Goal: Transaction & Acquisition: Obtain resource

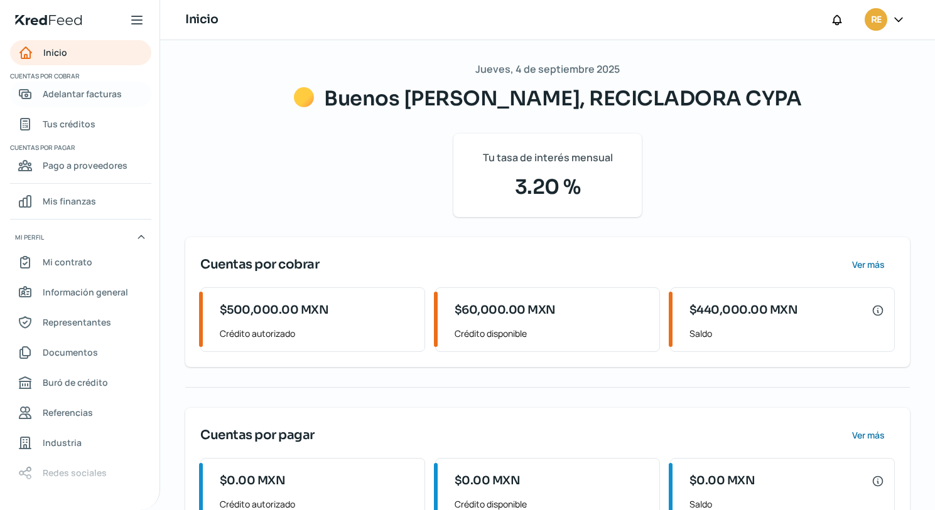
click at [90, 96] on span "Adelantar facturas" at bounding box center [82, 94] width 79 height 16
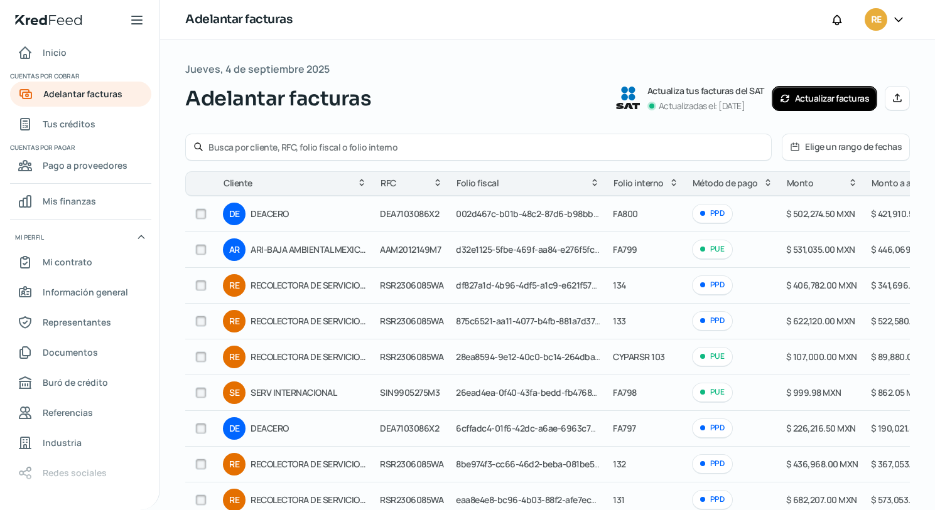
click at [823, 101] on button "Actualizar facturas" at bounding box center [824, 98] width 106 height 25
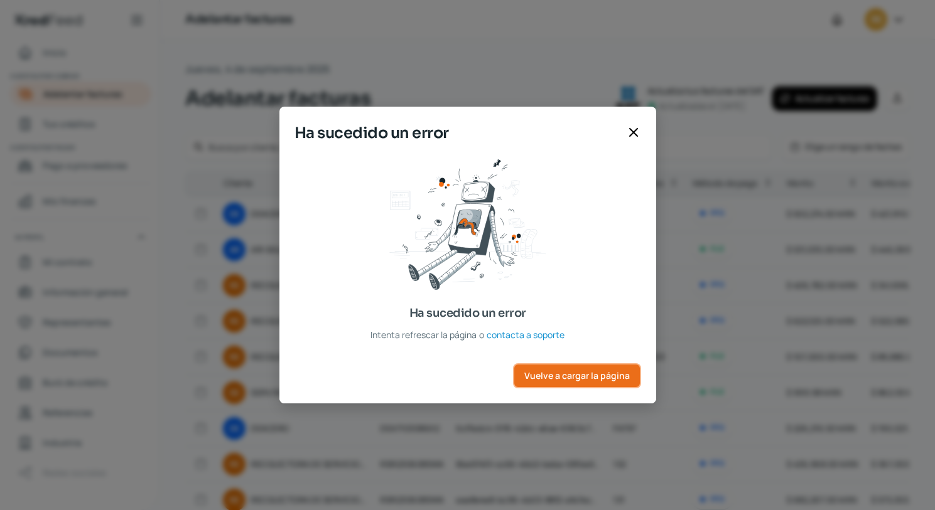
click at [613, 383] on button "Vuelve a cargar la página" at bounding box center [577, 375] width 128 height 25
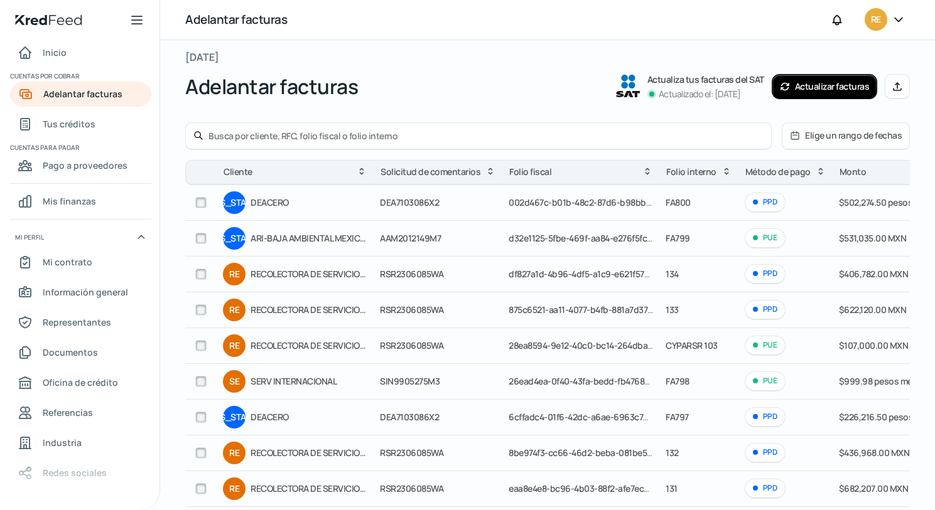
scroll to position [11, 0]
click at [893, 92] on button "Manual" at bounding box center [896, 87] width 25 height 25
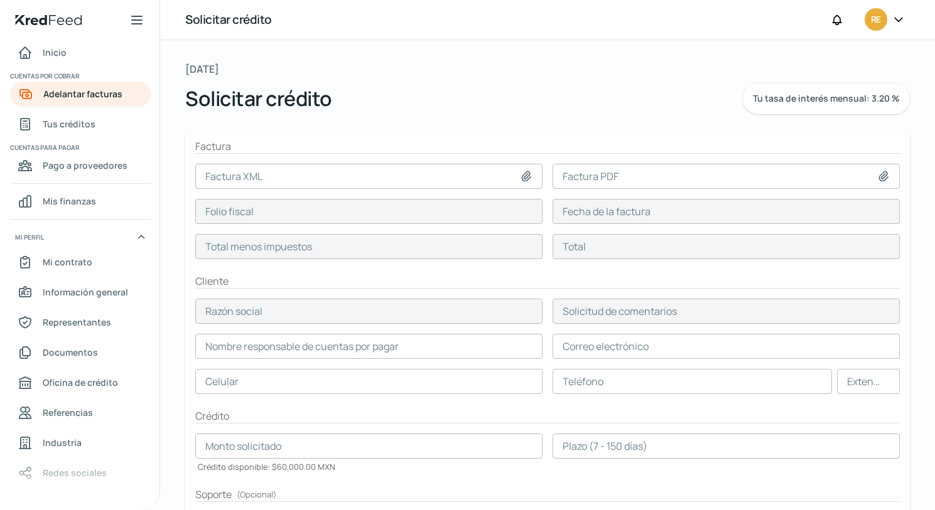
click at [522, 175] on icon at bounding box center [526, 176] width 13 height 13
type input "C:\fakepath\CYPA - RECOLECTORA 4956 137.xml"
type input "CYPA - RECOLECTORA 4956 137.xml"
type input "7DE6B638-064A-4AD3-81CA-413B7A224956"
type input "[DATE]"
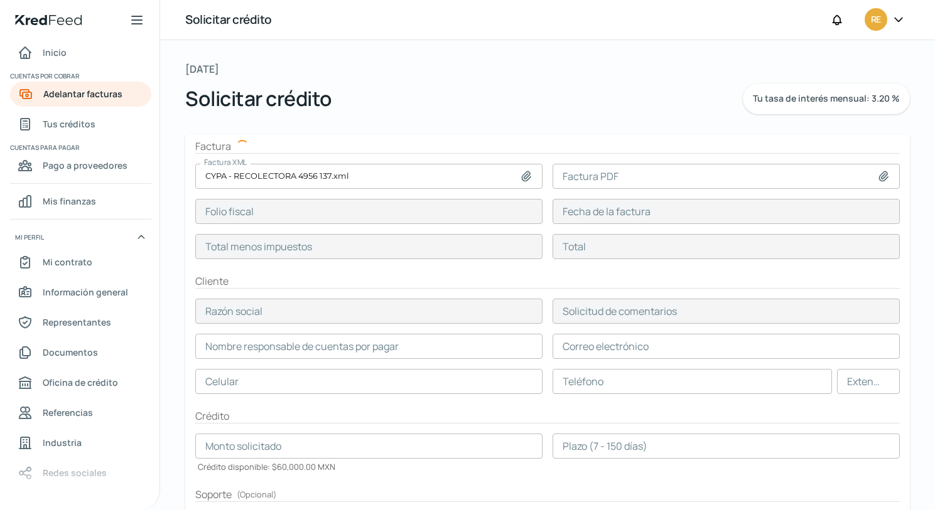
type input "100812.6"
type input "120015"
type input "RECOLECTORA DE SERVICIOS RENOVABLES"
type input "RSR2306085WA"
type input "100812.6"
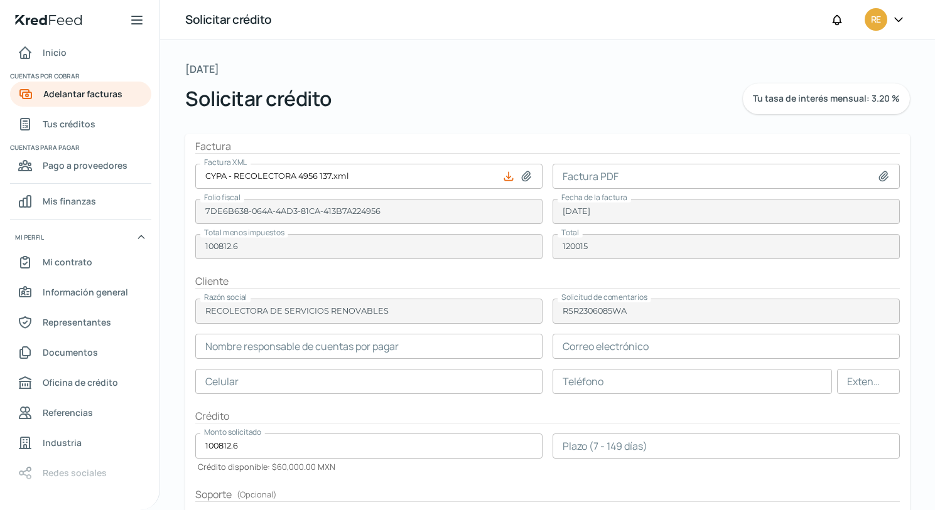
type input "[PERSON_NAME]"
type input "[EMAIL_ADDRESS][DOMAIN_NAME]"
type input "68 - 6106 - 1887"
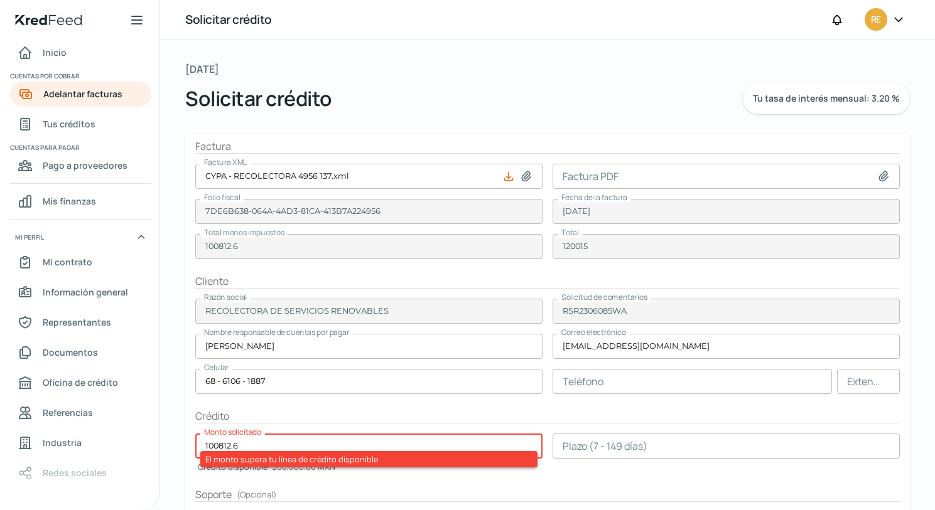
drag, startPoint x: 261, startPoint y: 445, endPoint x: 165, endPoint y: 455, distance: 96.6
click at [165, 455] on div "[DATE] Solicitar crédito Tu tasa de interés mensual: 3.20 % Factura Factura XML…" at bounding box center [547, 376] width 775 height 673
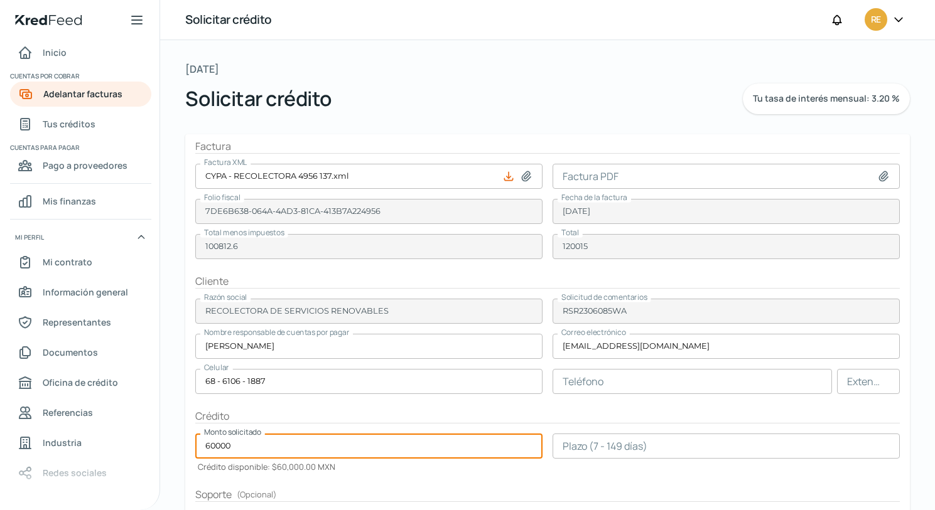
type input "60000"
click at [621, 448] on input "number" at bounding box center [725, 446] width 347 height 25
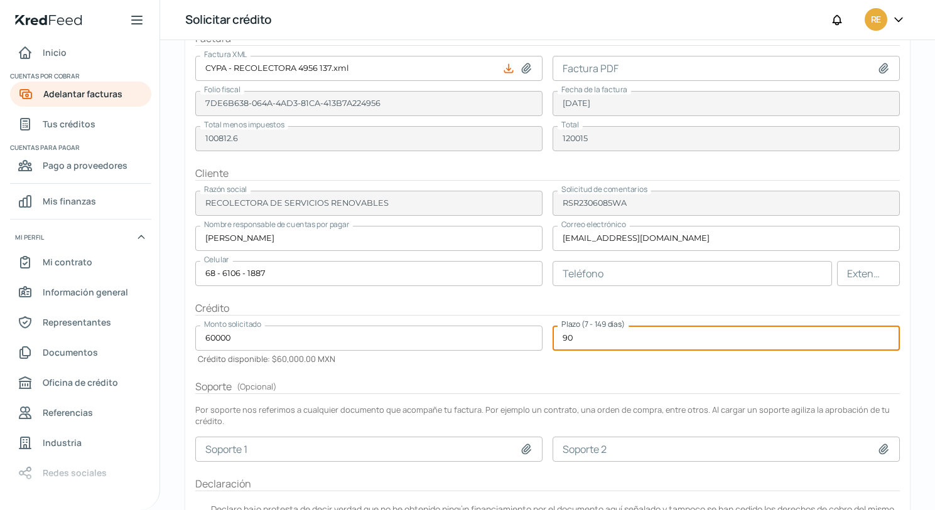
scroll to position [115, 0]
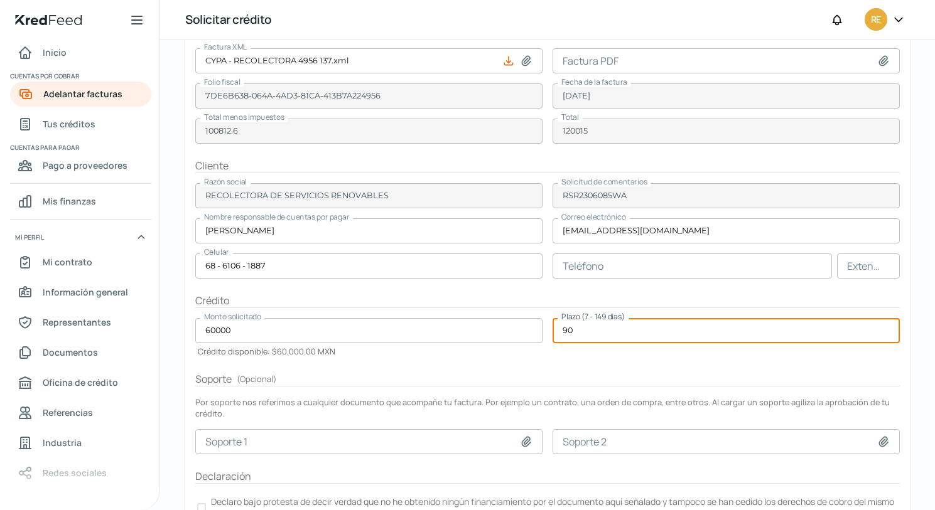
type input "90"
click at [253, 438] on input at bounding box center [368, 441] width 347 height 25
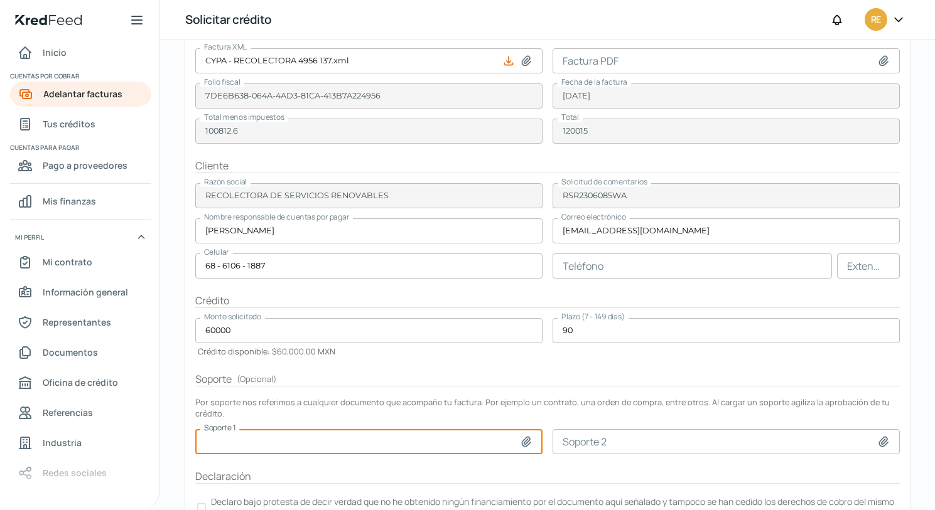
type input "C:\fakepath\Orden de compra OC RDC CY120 200825_250903_163748.pdf"
type input "Orden de compra OC RDC CY120 200825_250903_163748.pdf"
click at [628, 439] on input at bounding box center [725, 441] width 347 height 25
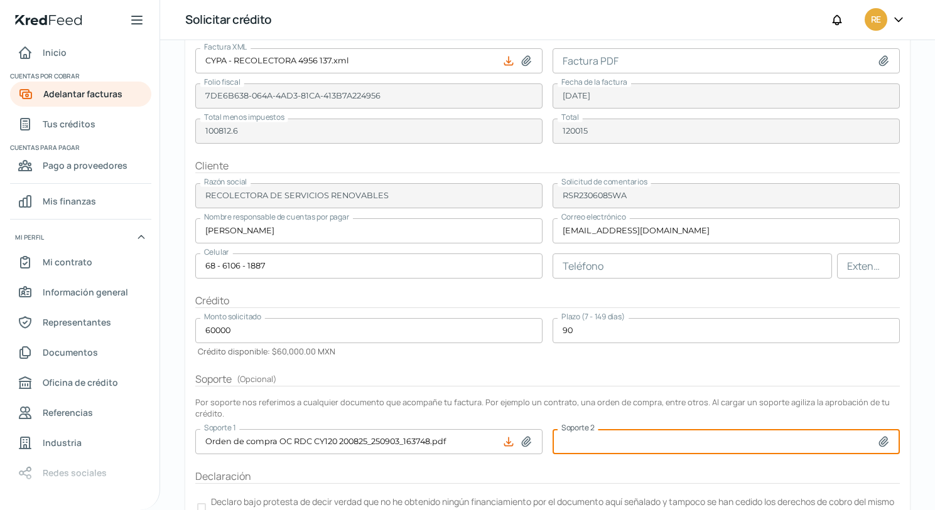
type input "C:\fakepath\recolectora 137 (3).pdf"
type input "recolectora 137 (3).pdf"
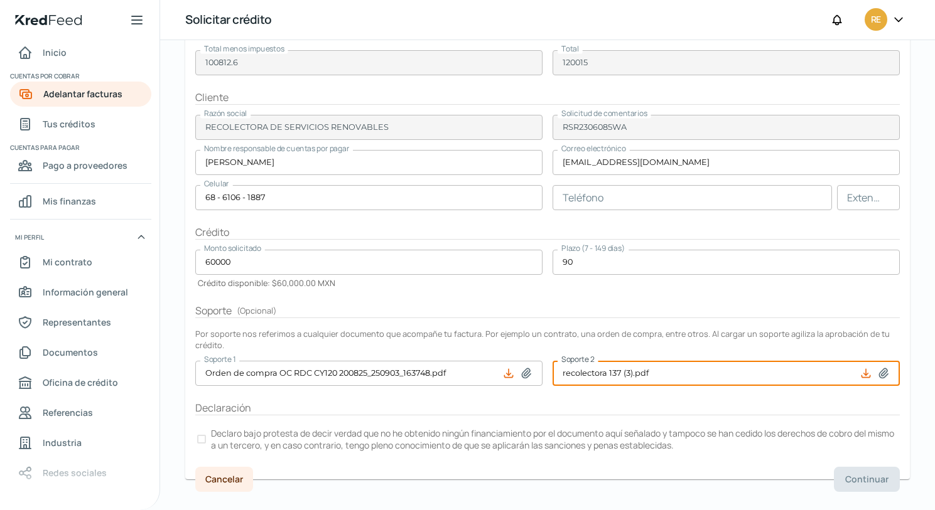
scroll to position [203, 0]
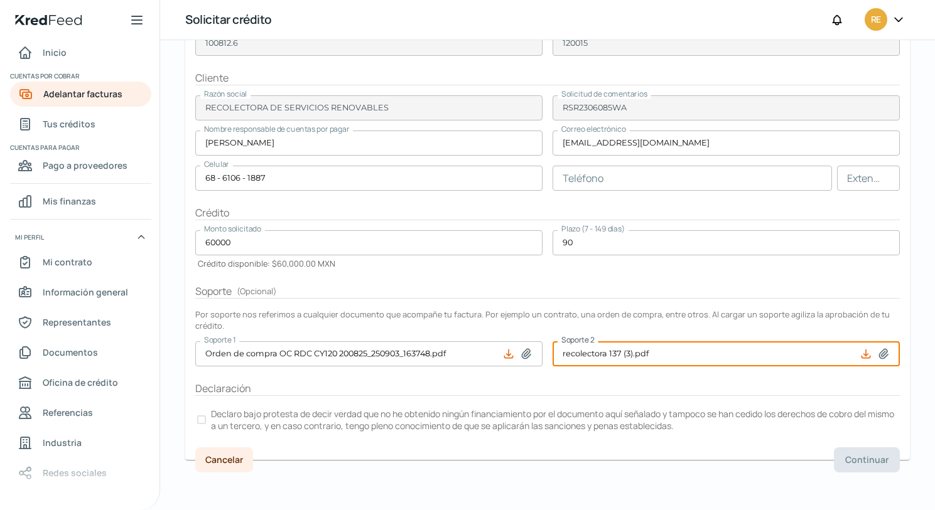
click at [199, 421] on div at bounding box center [201, 420] width 9 height 9
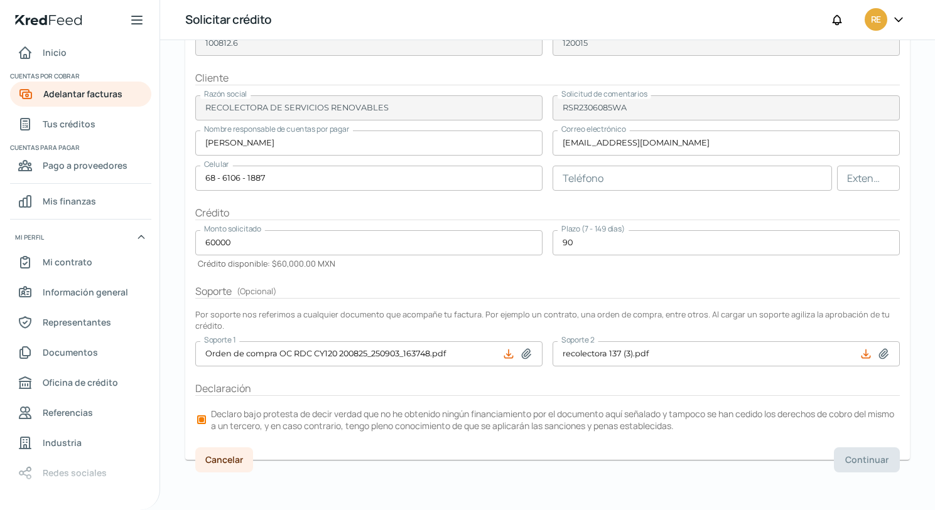
click at [212, 423] on font "Declaro bajo protesta de decir verdad que no he obtenido ningún financiamiento …" at bounding box center [552, 420] width 683 height 24
click at [212, 422] on font "Declaro bajo protesta de decir verdad que no he obtenido ningún financiamiento …" at bounding box center [552, 420] width 683 height 24
click at [201, 421] on div at bounding box center [201, 419] width 5 height 5
click at [201, 421] on div at bounding box center [201, 420] width 9 height 9
click at [741, 468] on div "Cancelar Continuar" at bounding box center [547, 460] width 724 height 25
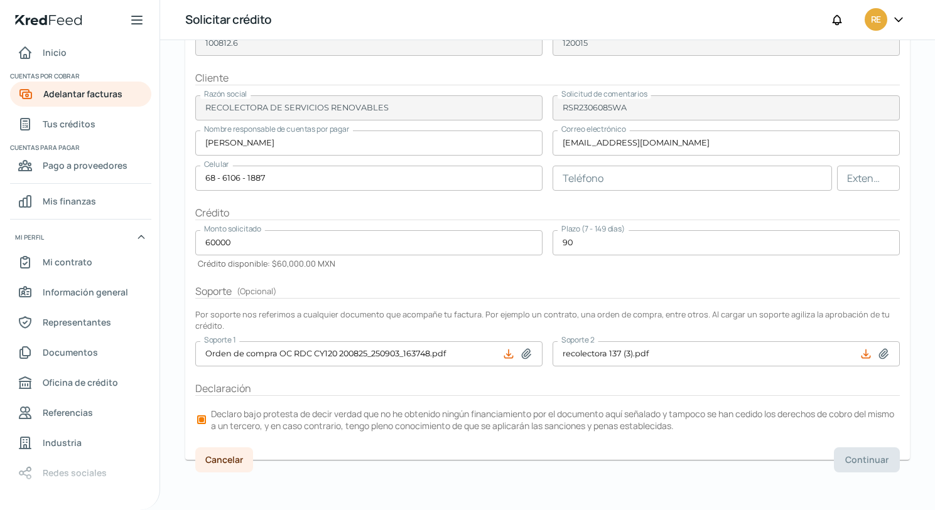
click at [741, 468] on div "Cancelar Continuar" at bounding box center [547, 460] width 724 height 25
click at [609, 177] on input "text" at bounding box center [691, 178] width 279 height 25
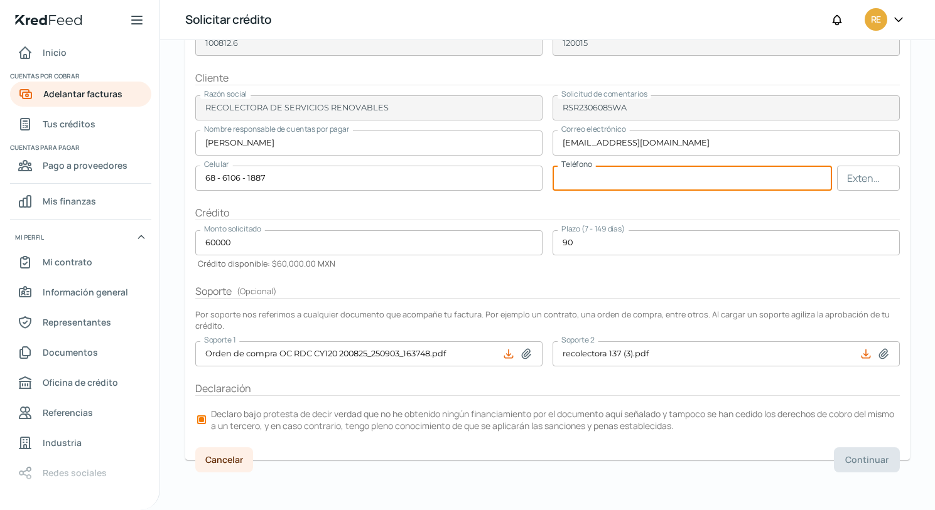
click at [400, 183] on input "68 - 6106 - 1887" at bounding box center [368, 178] width 347 height 25
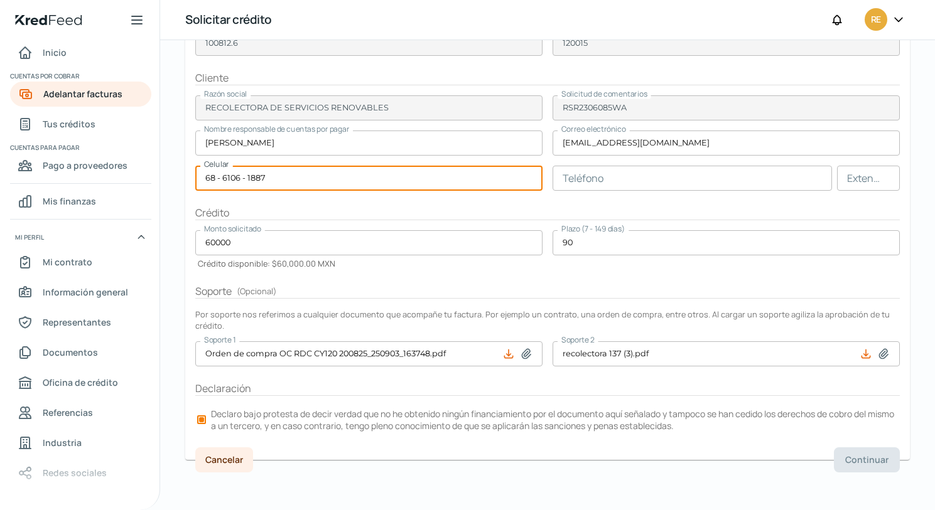
click at [400, 183] on input "68 - 6106 - 1887" at bounding box center [368, 178] width 347 height 25
click at [577, 245] on input "90" at bounding box center [725, 242] width 347 height 25
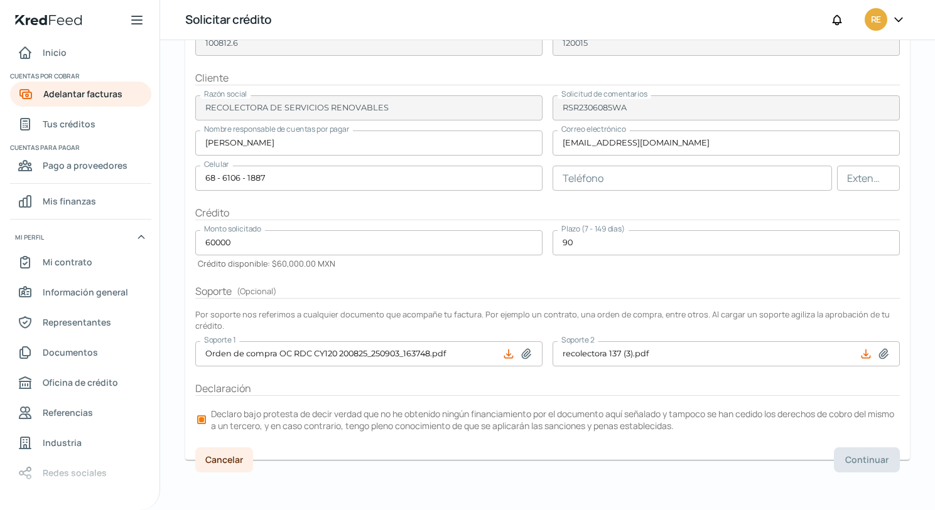
click at [628, 464] on div "Cancelar Continuar" at bounding box center [547, 460] width 724 height 25
click at [206, 419] on label "Declaro bajo protesta de decir verdad que no he obtenido ningún financiamiento …" at bounding box center [547, 420] width 704 height 28
click at [204, 419] on div at bounding box center [201, 420] width 9 height 9
drag, startPoint x: 904, startPoint y: 449, endPoint x: 903, endPoint y: 431, distance: 18.2
click at [903, 432] on div "[DATE] Solicitar crédito Tu tasa de interés mensual: 3.20 % Factura Factura XML…" at bounding box center [547, 173] width 775 height 673
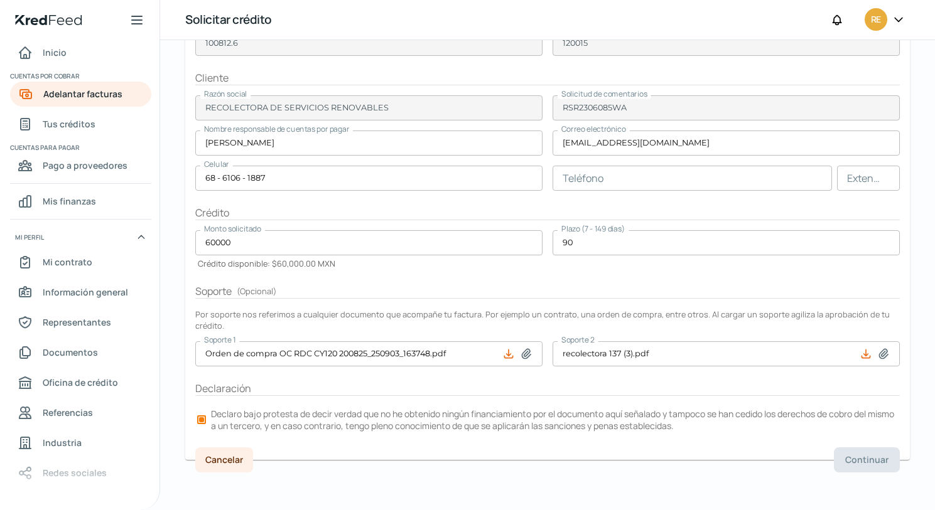
click at [203, 420] on div at bounding box center [201, 419] width 5 height 5
click at [672, 399] on form "Factura Factura XML CYPA - RECOLECTORA 4956 137.xml Factura PDF Folio fiscal 7D…" at bounding box center [547, 195] width 724 height 529
click at [585, 241] on input "90" at bounding box center [725, 242] width 347 height 25
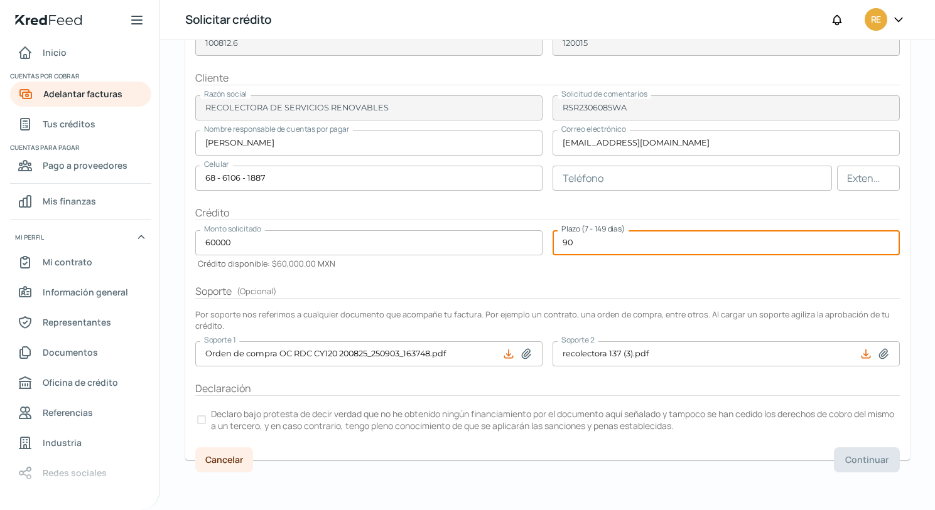
type input "9"
type input "60"
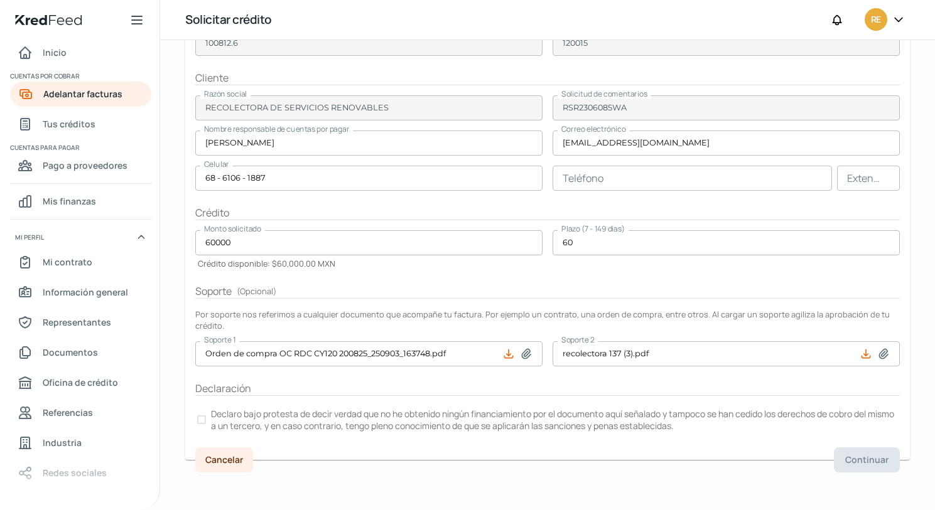
click at [203, 417] on div at bounding box center [201, 420] width 9 height 9
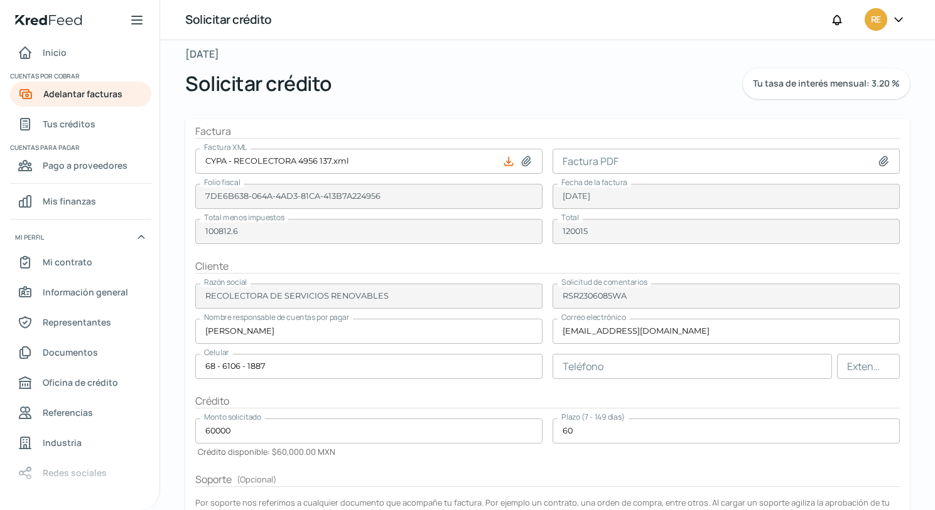
scroll to position [0, 0]
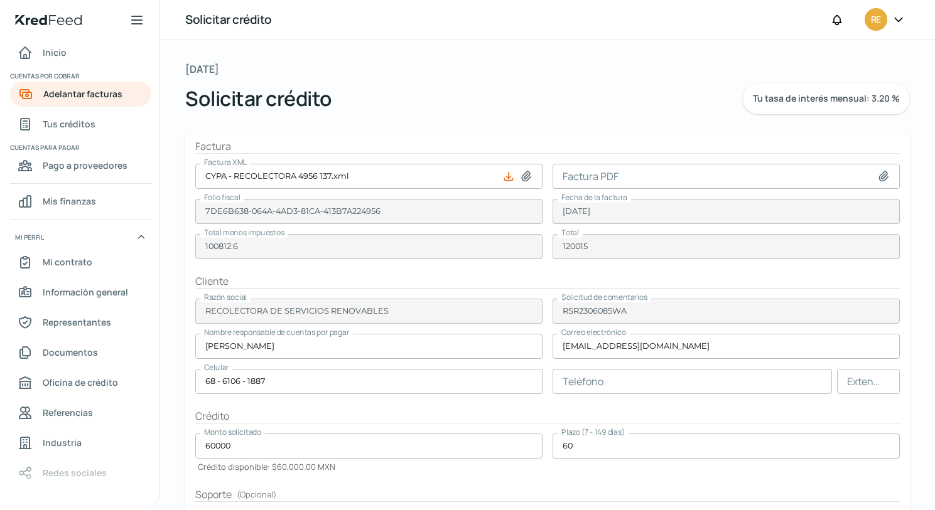
click at [727, 179] on input at bounding box center [725, 176] width 347 height 25
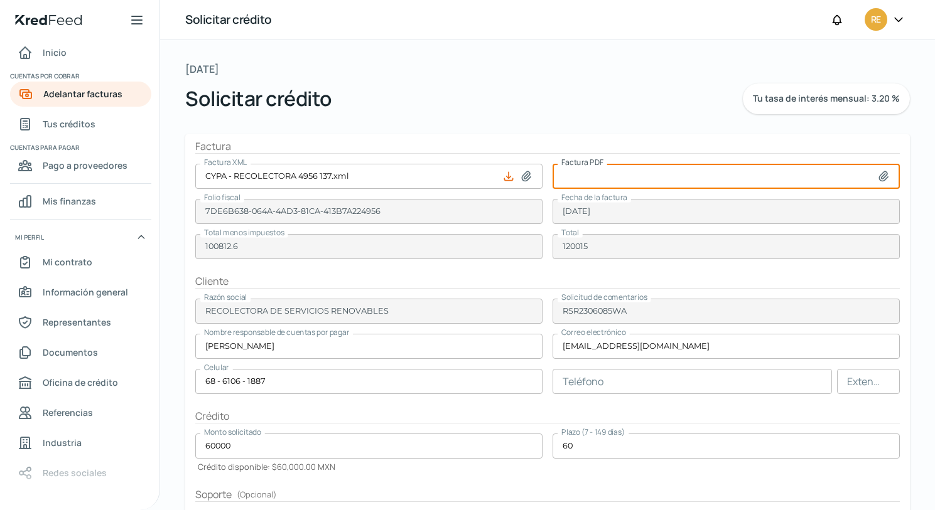
type input "C:\fakepath\recolectora 137 (2).pdf"
type input "recolectora 137 (2).pdf"
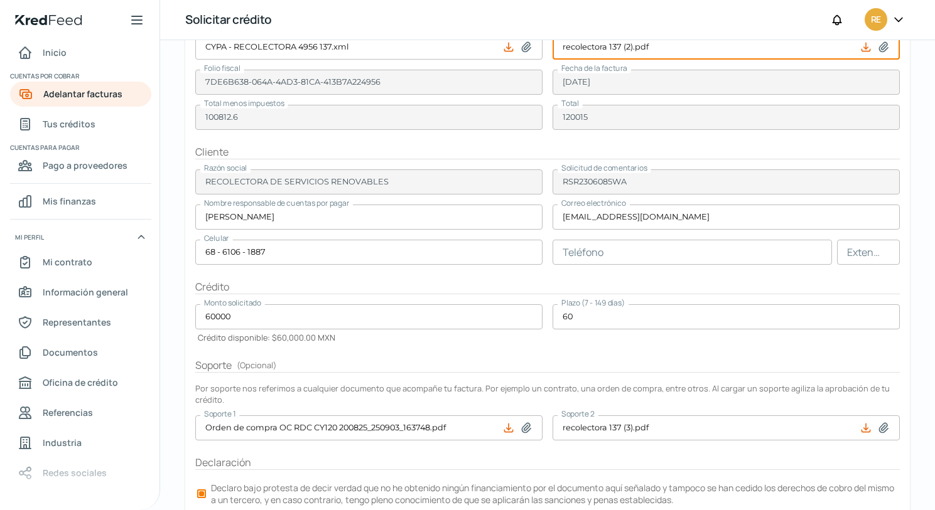
scroll to position [203, 0]
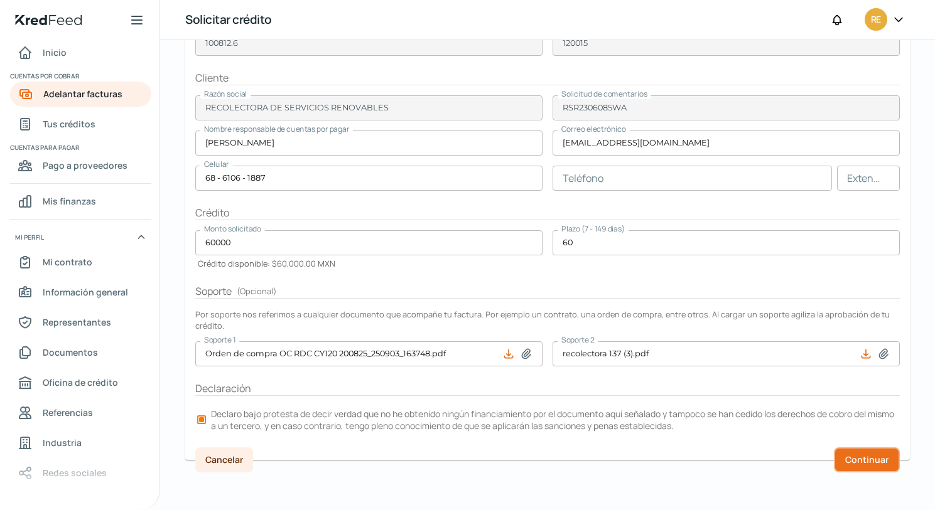
click at [877, 461] on font "Continuar" at bounding box center [866, 460] width 43 height 12
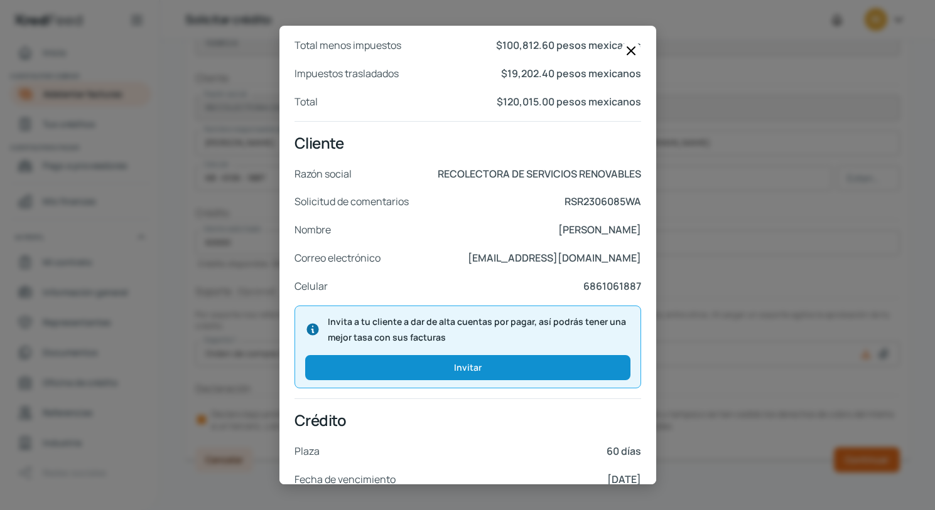
scroll to position [258, 0]
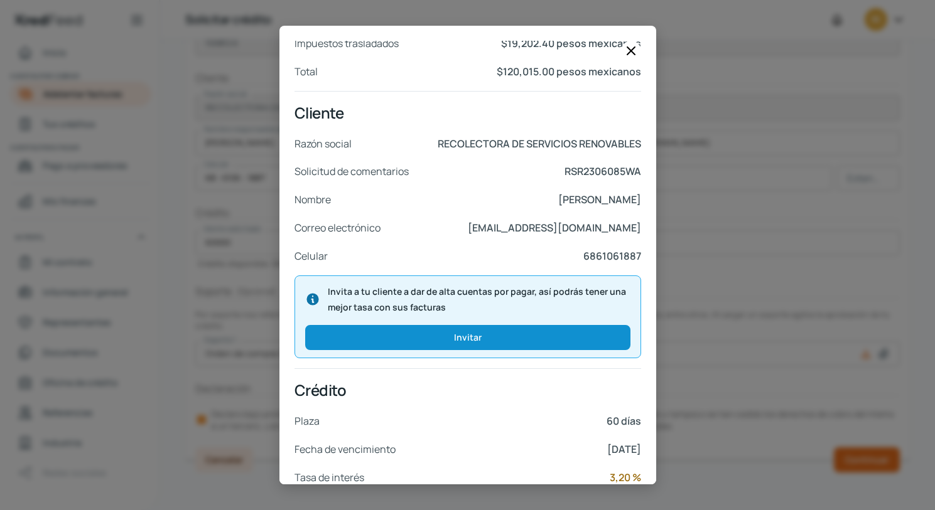
drag, startPoint x: 658, startPoint y: 326, endPoint x: 665, endPoint y: 376, distance: 50.7
click at [665, 376] on div "Documentos Factura XML CYPA - RECOLECTORA 4956 137.xml Factura PDF recolectora …" at bounding box center [467, 255] width 935 height 510
click at [665, 376] on form "Factura Factura XML CYPA - RECOLECTORA 4956 137.xml Factura PDF recolectora 137…" at bounding box center [547, 195] width 724 height 529
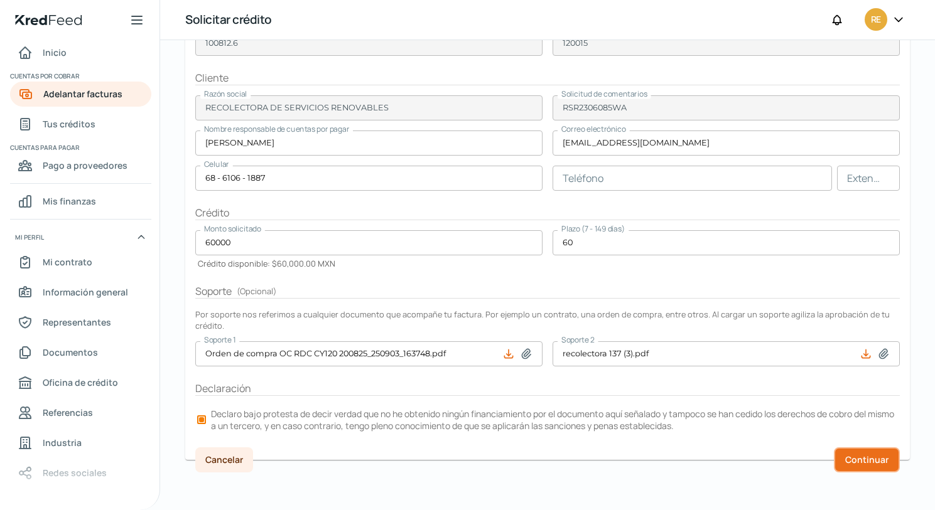
click at [852, 458] on font "Continuar" at bounding box center [866, 460] width 43 height 12
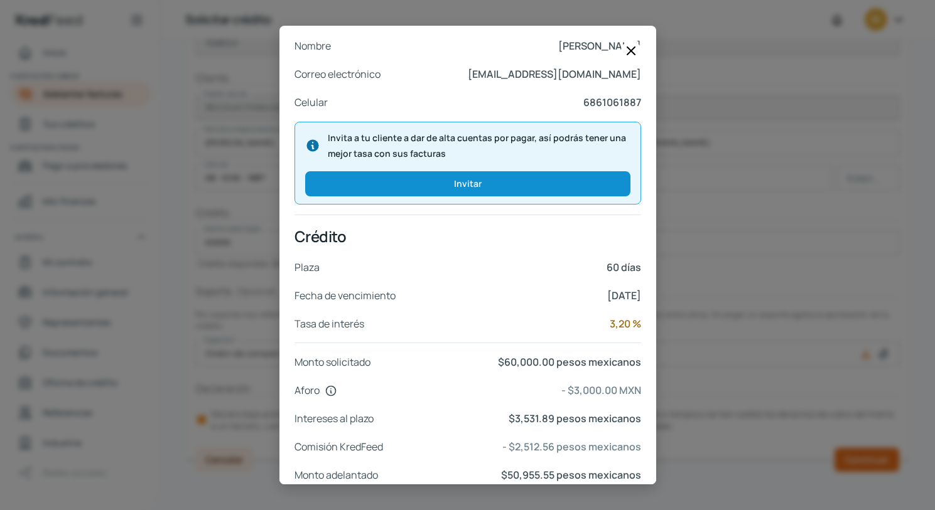
scroll to position [471, 0]
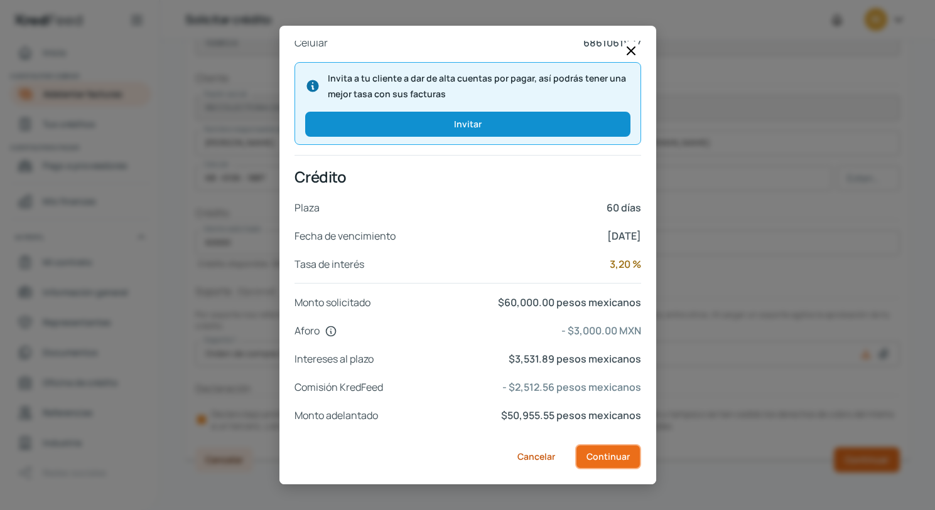
click at [617, 461] on font "Continuar" at bounding box center [607, 457] width 43 height 12
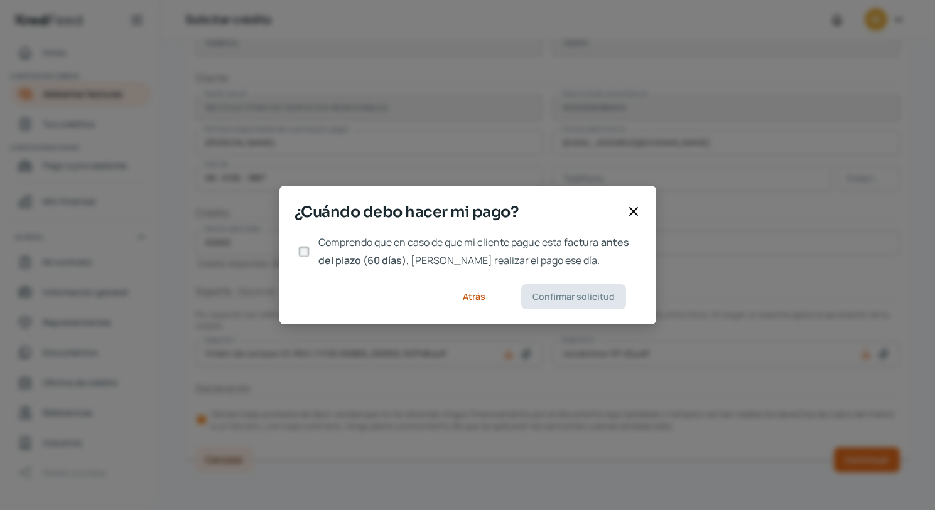
scroll to position [0, 0]
click at [308, 254] on input "Comprendo que en caso de que mi cliente pague esta factura antes del plazo (60 …" at bounding box center [303, 251] width 11 height 11
click at [303, 249] on input "Comprendo que en caso de que mi cliente pague esta factura antes del plazo (60 …" at bounding box center [303, 251] width 11 height 11
checkbox input "true"
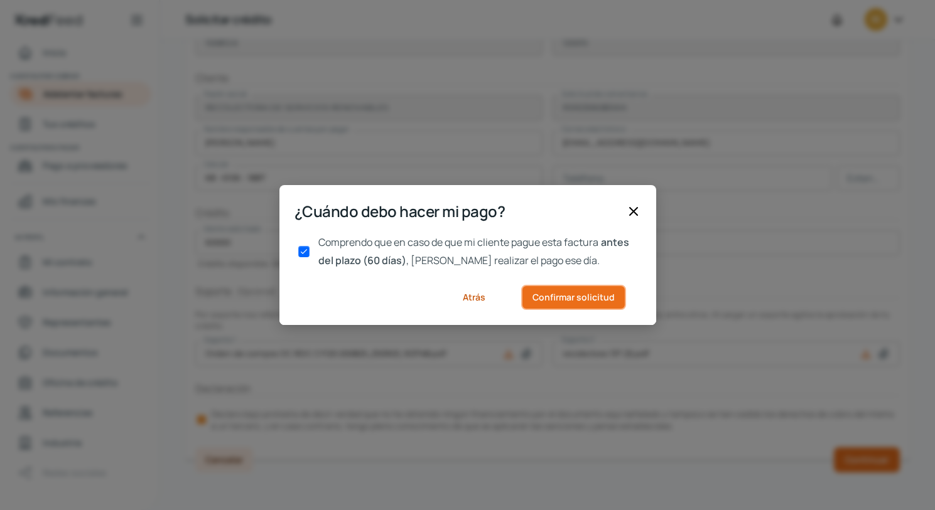
click at [593, 302] on font "Confirmar solicitud" at bounding box center [573, 297] width 82 height 12
